Goal: Transaction & Acquisition: Purchase product/service

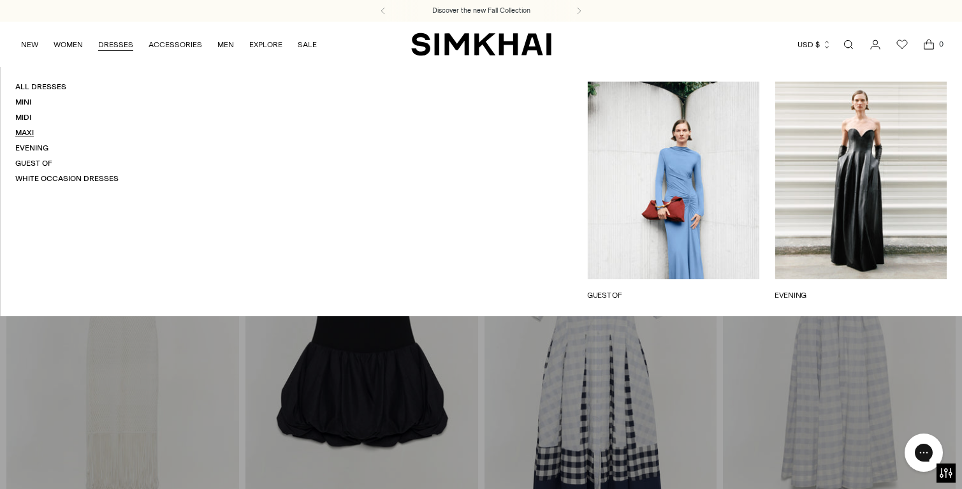
click at [22, 131] on link "Maxi" at bounding box center [24, 132] width 18 height 9
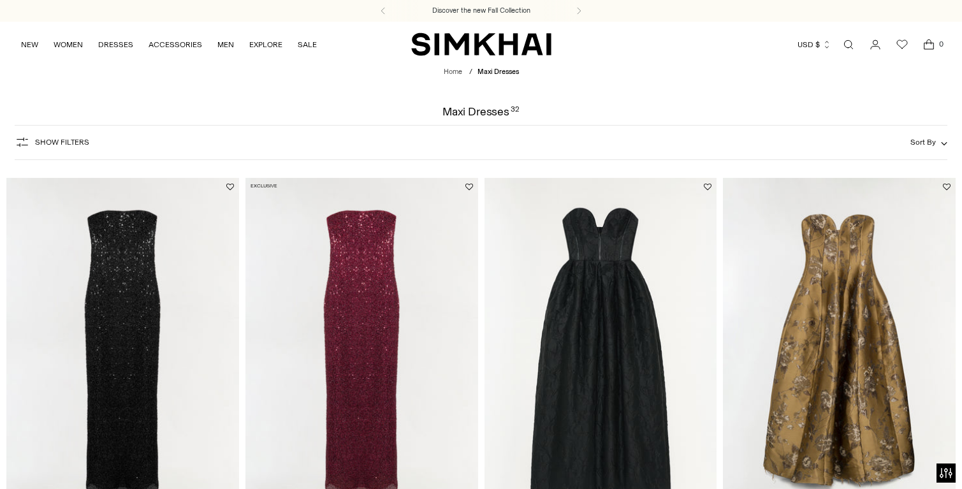
click at [48, 143] on span "Show Filters" at bounding box center [62, 142] width 54 height 9
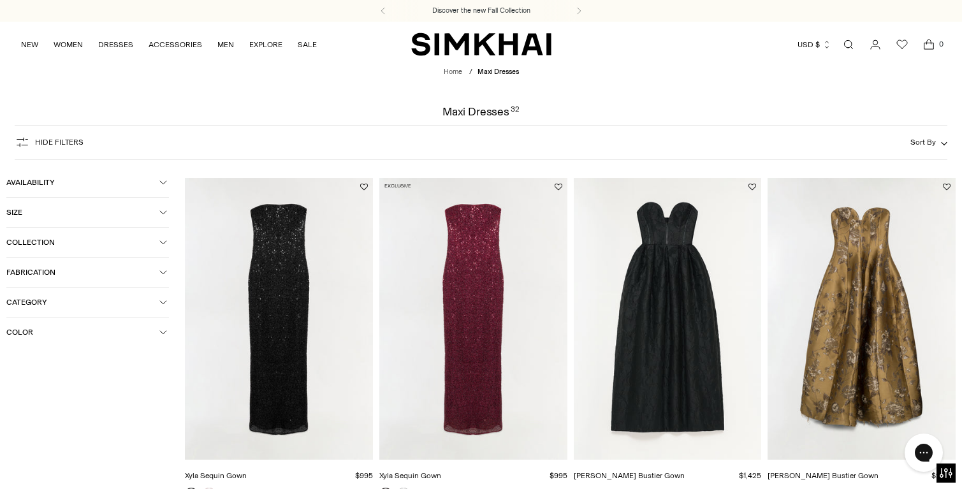
click at [73, 326] on button "Color" at bounding box center [87, 331] width 163 height 29
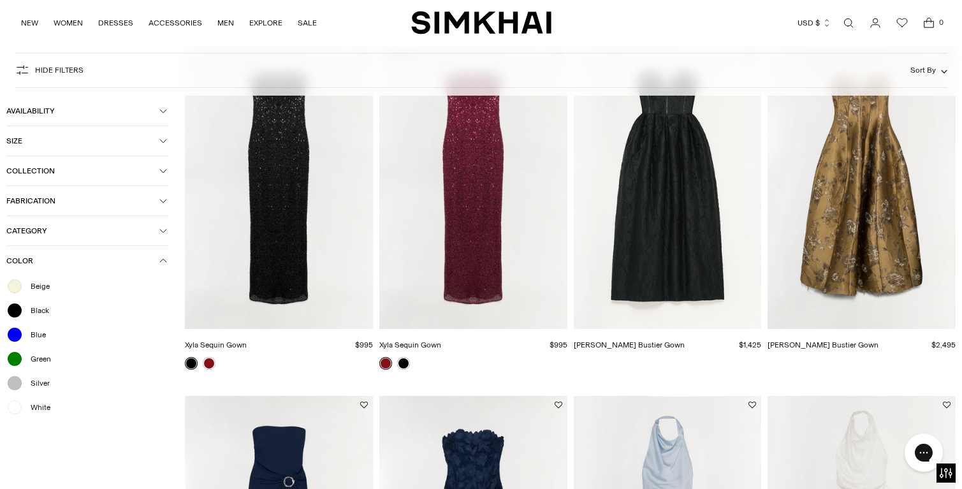
click at [13, 407] on div at bounding box center [14, 407] width 17 height 17
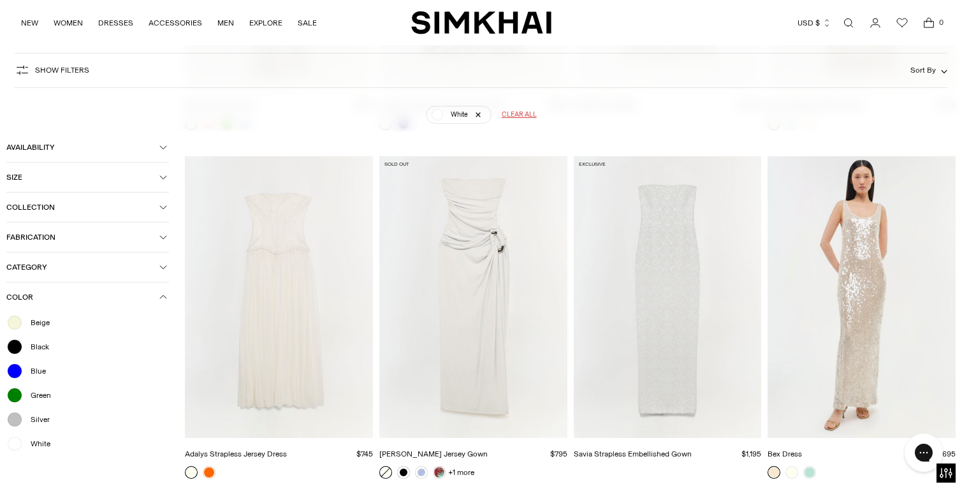
scroll to position [407, 0]
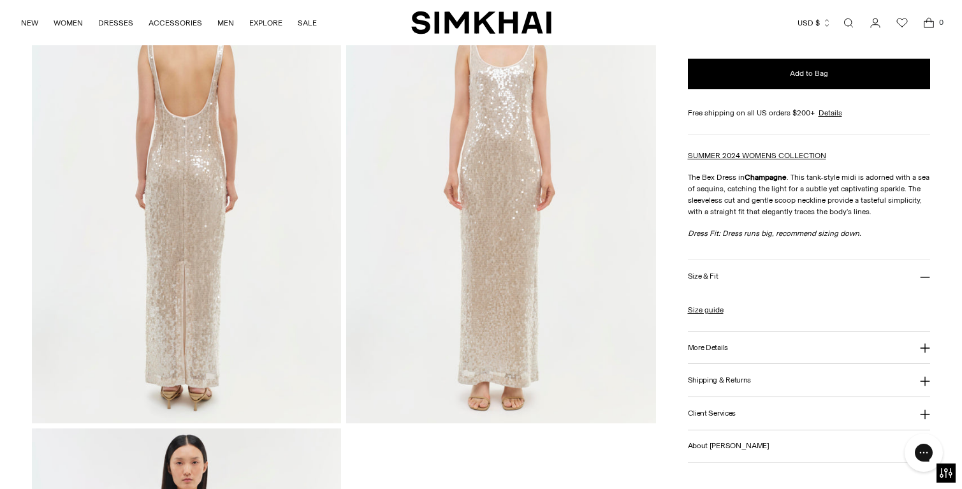
scroll to position [612, 0]
